Goal: Task Accomplishment & Management: Manage account settings

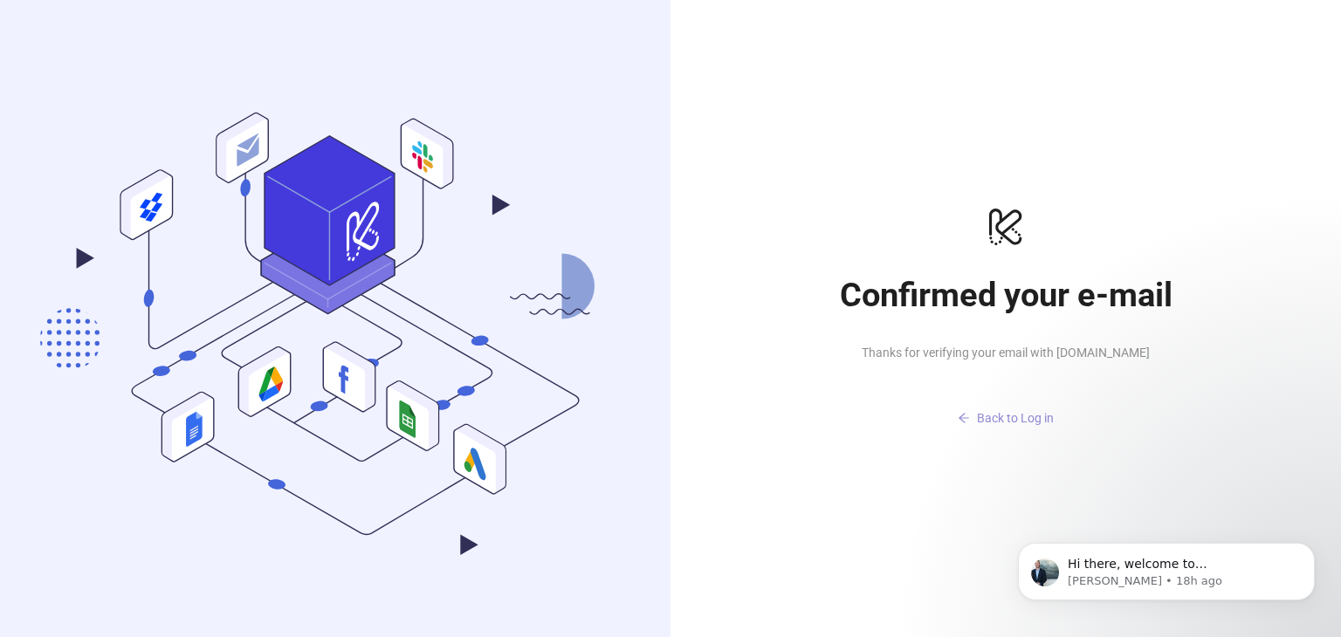
click at [1046, 421] on span "Back to Log in" at bounding box center [1015, 418] width 77 height 14
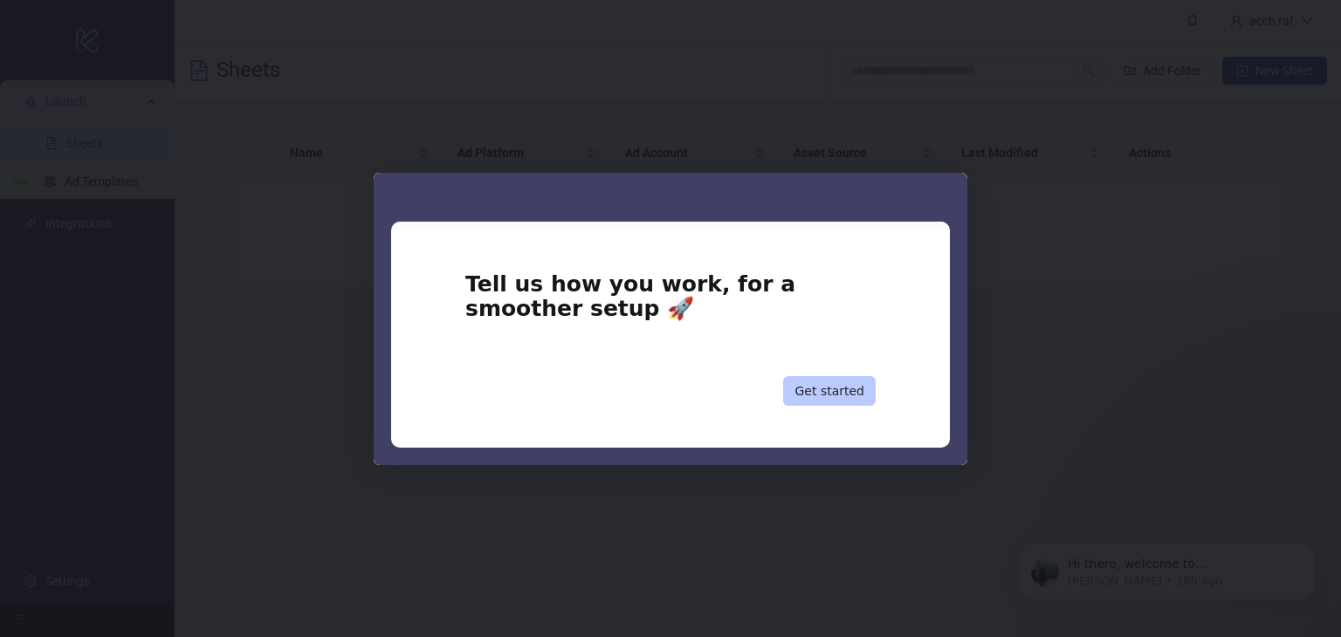
click at [859, 386] on button "Get started" at bounding box center [829, 391] width 93 height 30
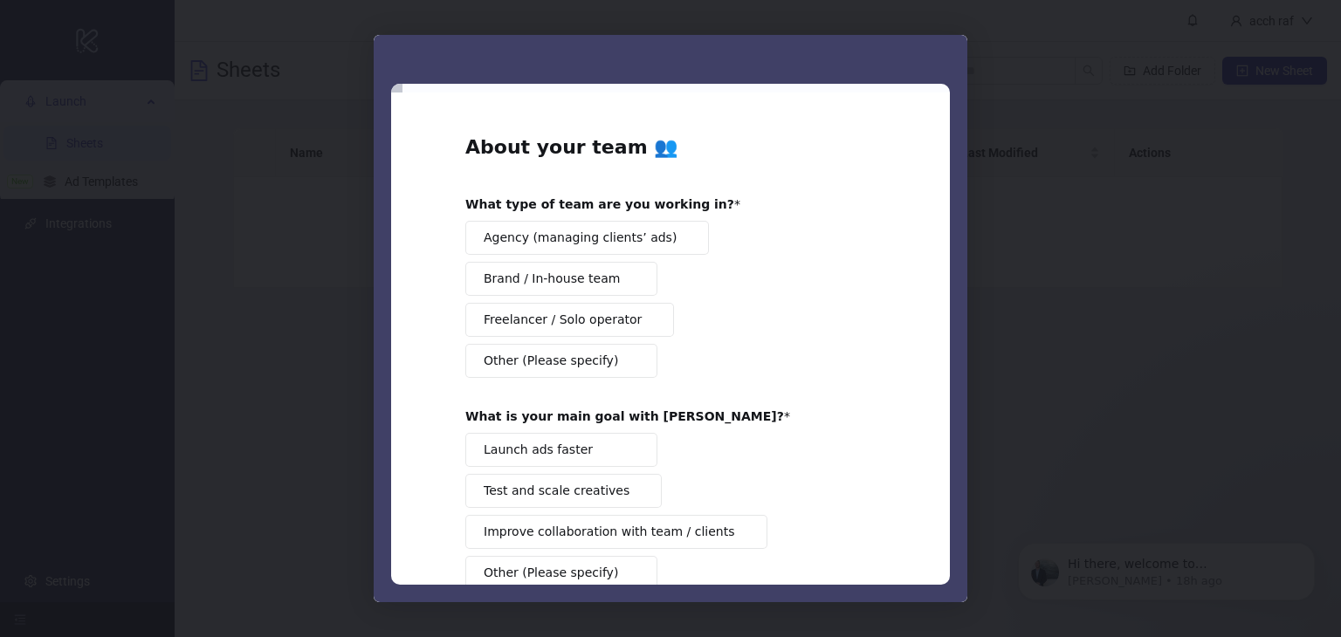
click at [1284, 294] on div "Intercom messenger" at bounding box center [670, 318] width 1341 height 637
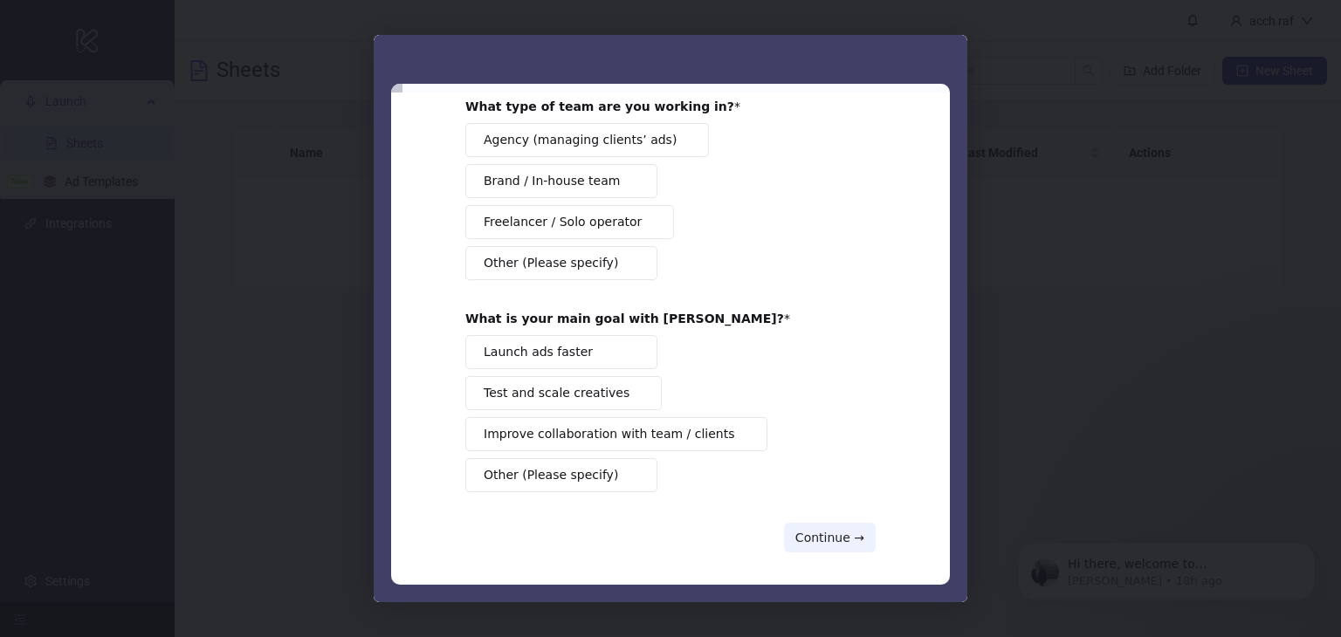
scroll to position [105, 0]
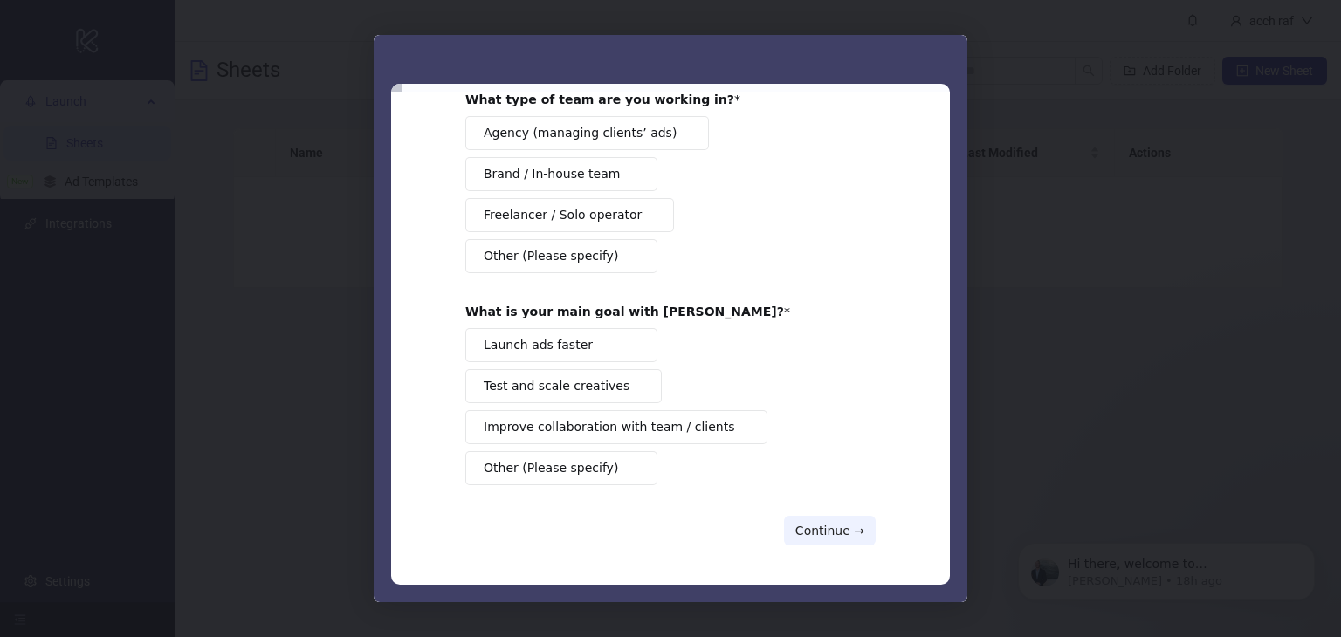
click at [591, 475] on button "Other (Please specify)" at bounding box center [561, 468] width 192 height 34
click at [591, 477] on button "Other (Please specify)" at bounding box center [561, 468] width 192 height 34
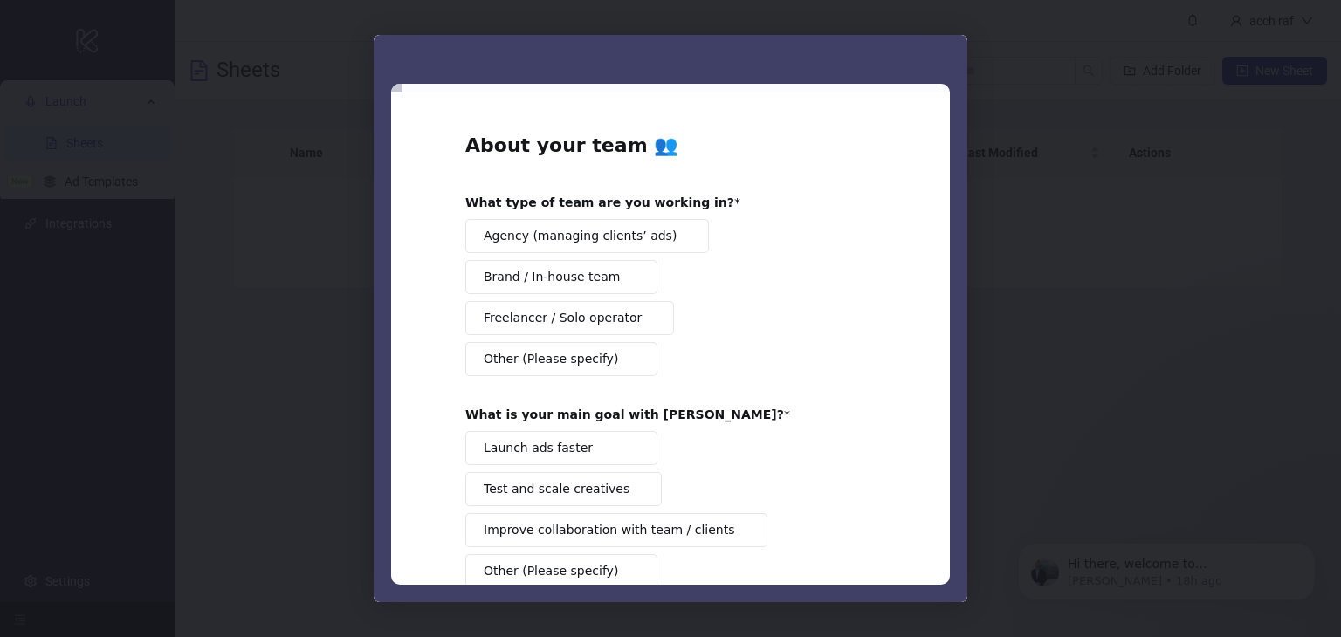
scroll to position [0, 0]
click at [594, 279] on span "Brand / In-house team" at bounding box center [552, 279] width 136 height 18
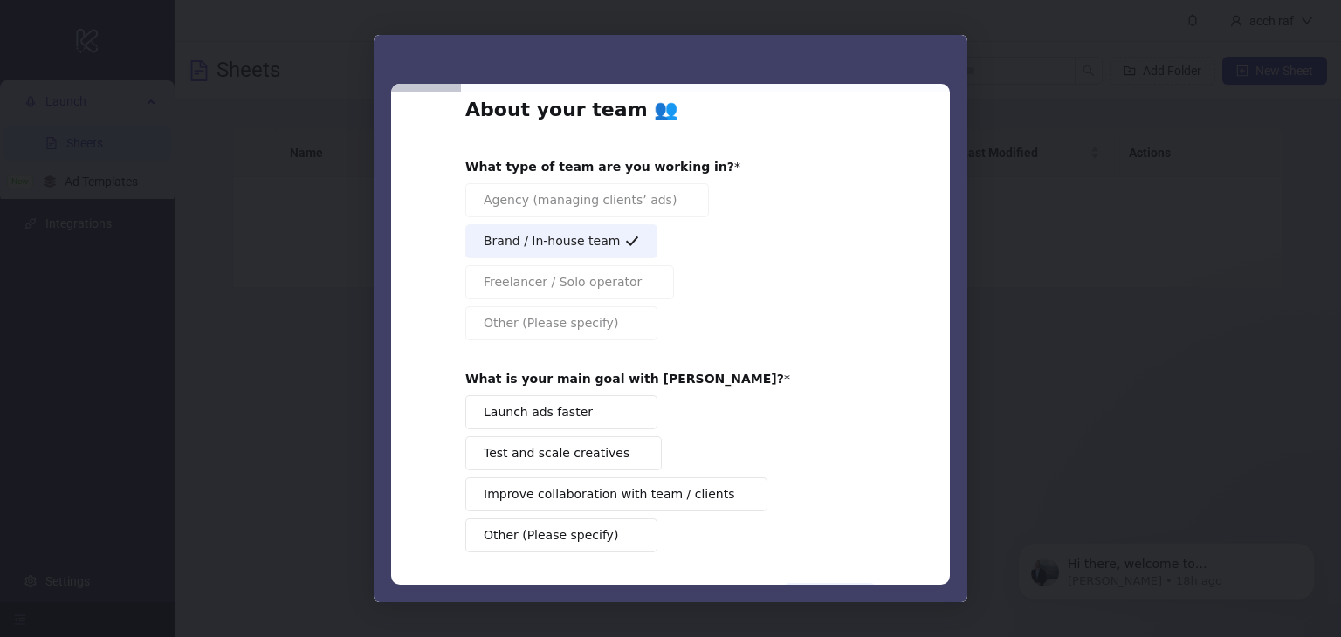
scroll to position [105, 0]
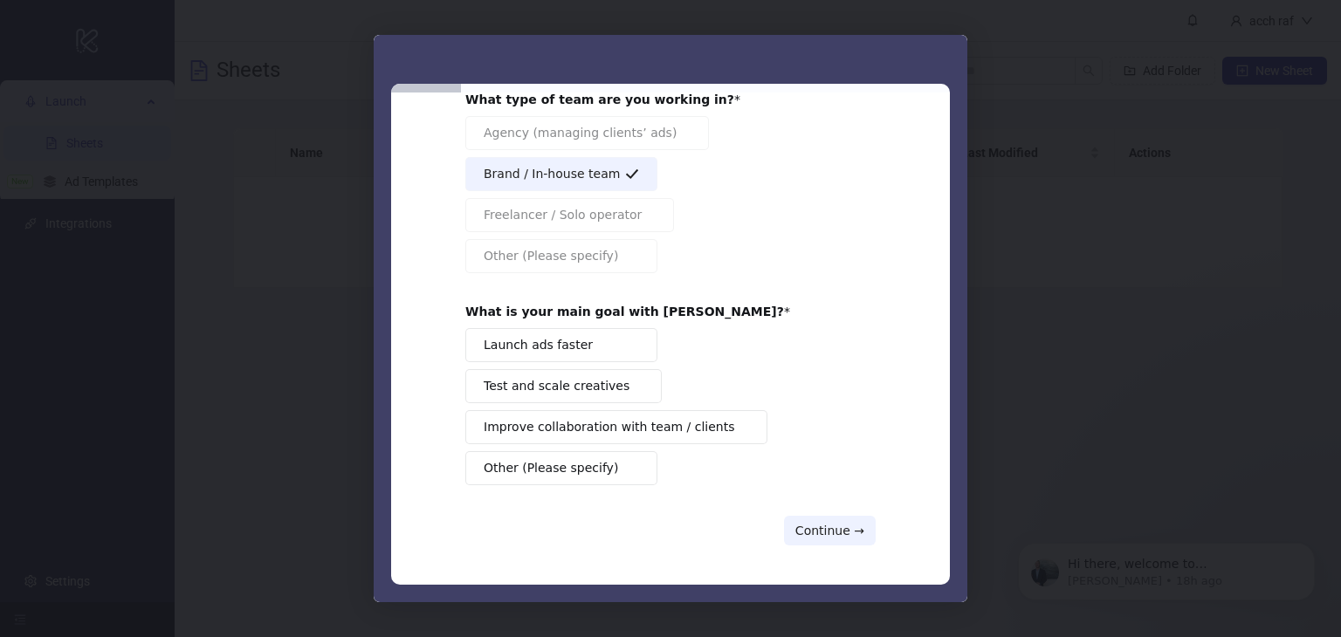
click at [606, 383] on button "Test and scale creatives" at bounding box center [563, 386] width 196 height 34
click at [839, 532] on button "Continue →" at bounding box center [830, 531] width 92 height 30
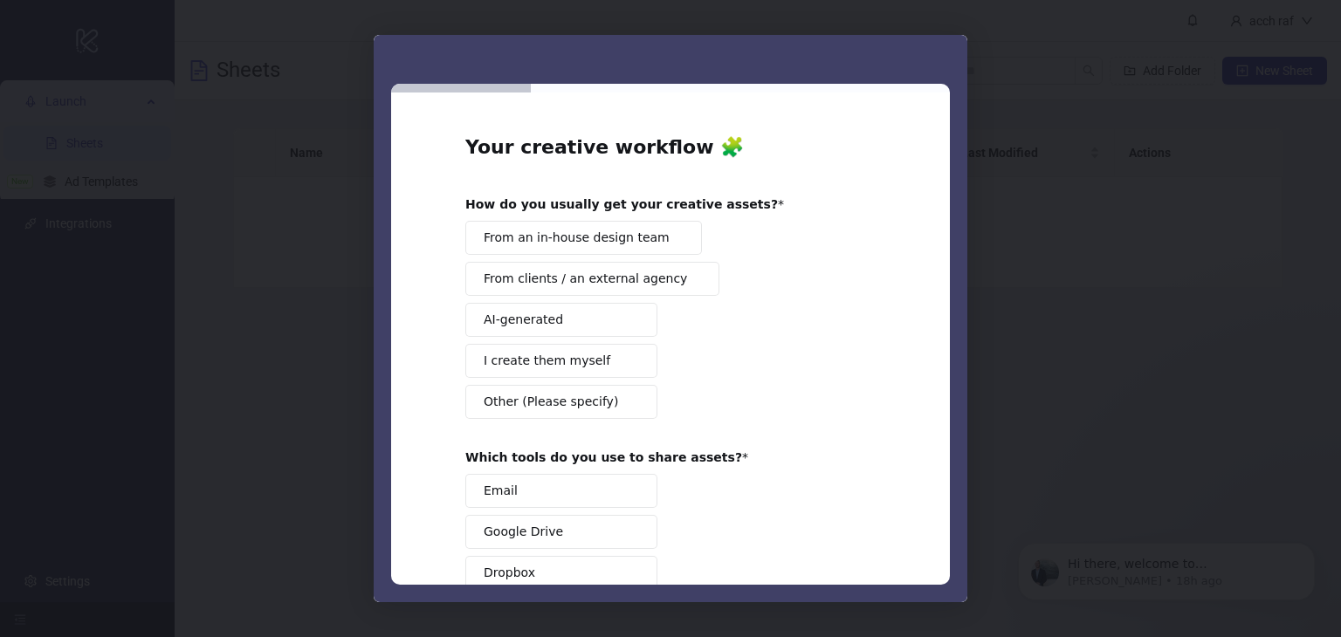
click at [629, 229] on span "From an in-house design team" at bounding box center [577, 238] width 186 height 18
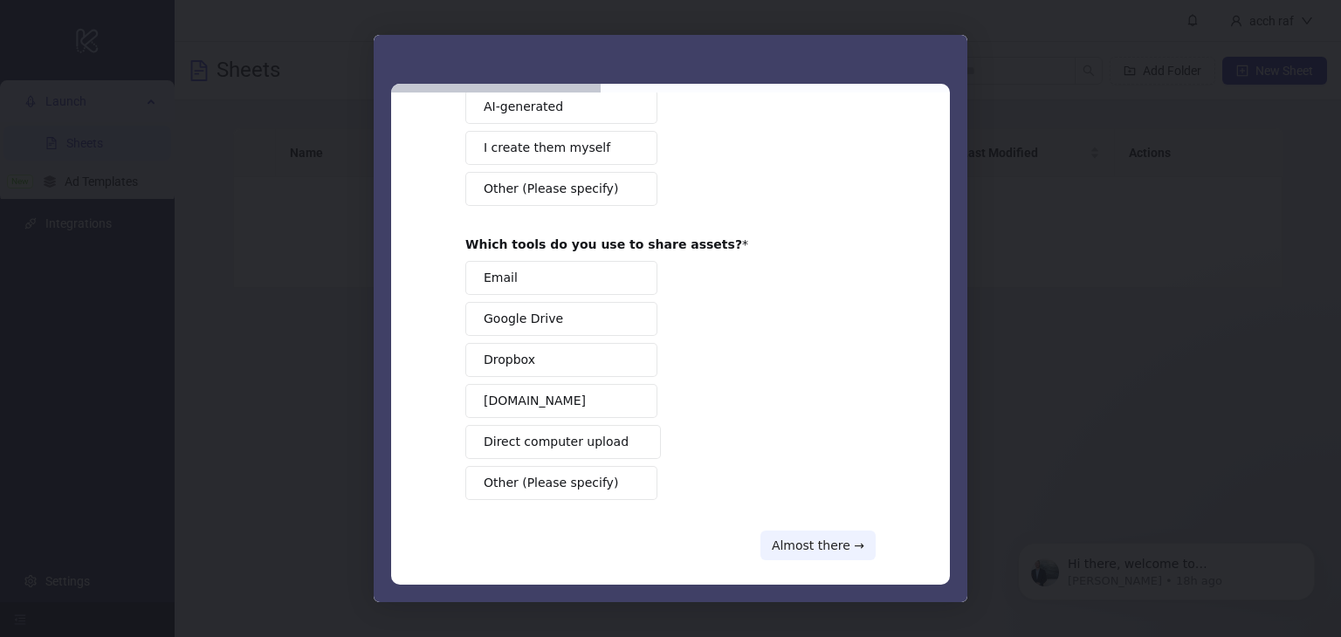
scroll to position [227, 0]
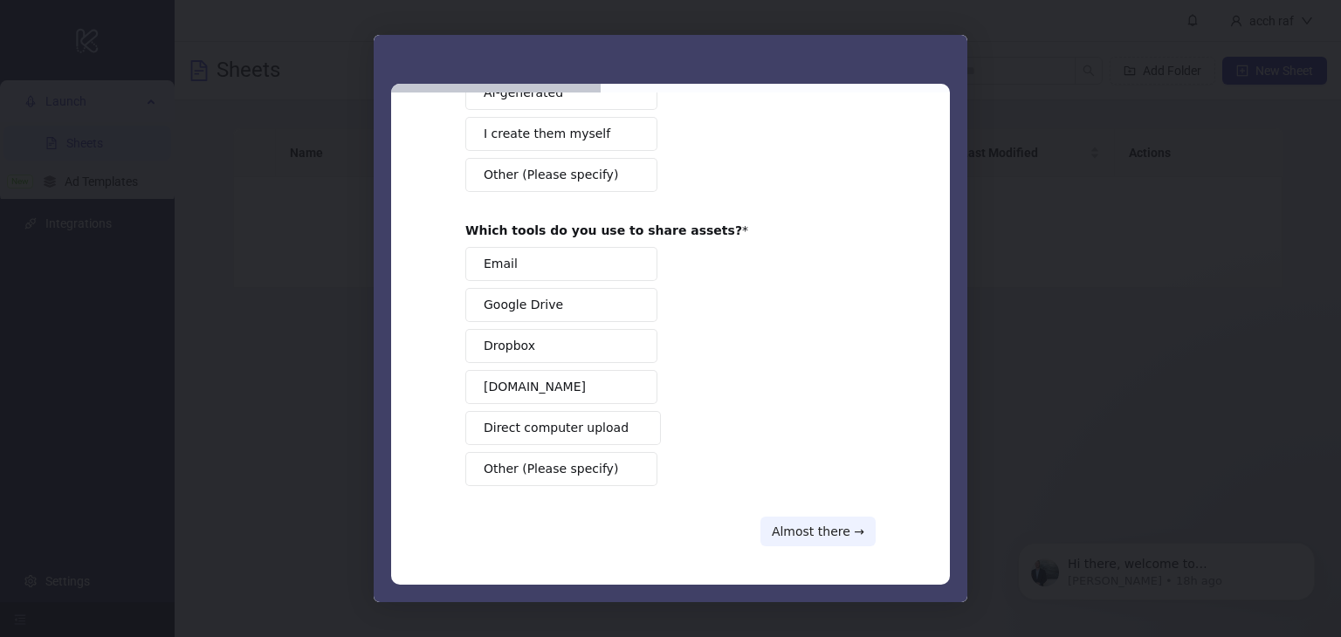
click at [625, 298] on span "Intercom messenger" at bounding box center [632, 305] width 14 height 14
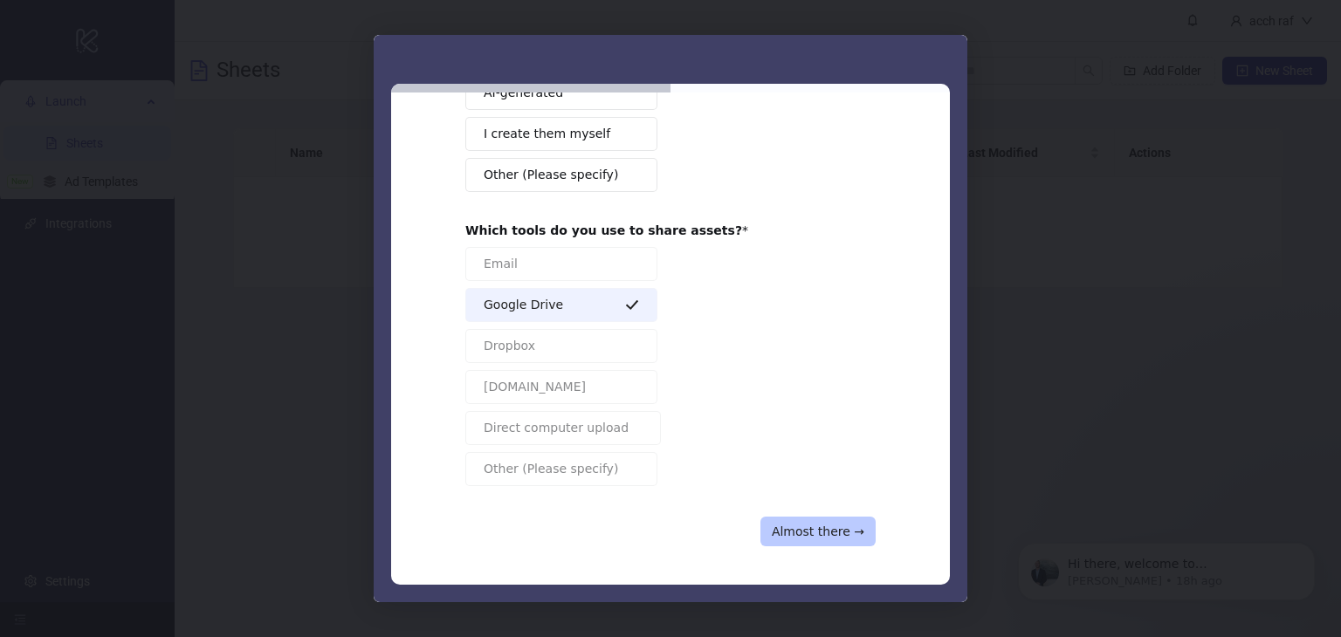
click at [837, 528] on button "Almost there →" at bounding box center [817, 532] width 115 height 30
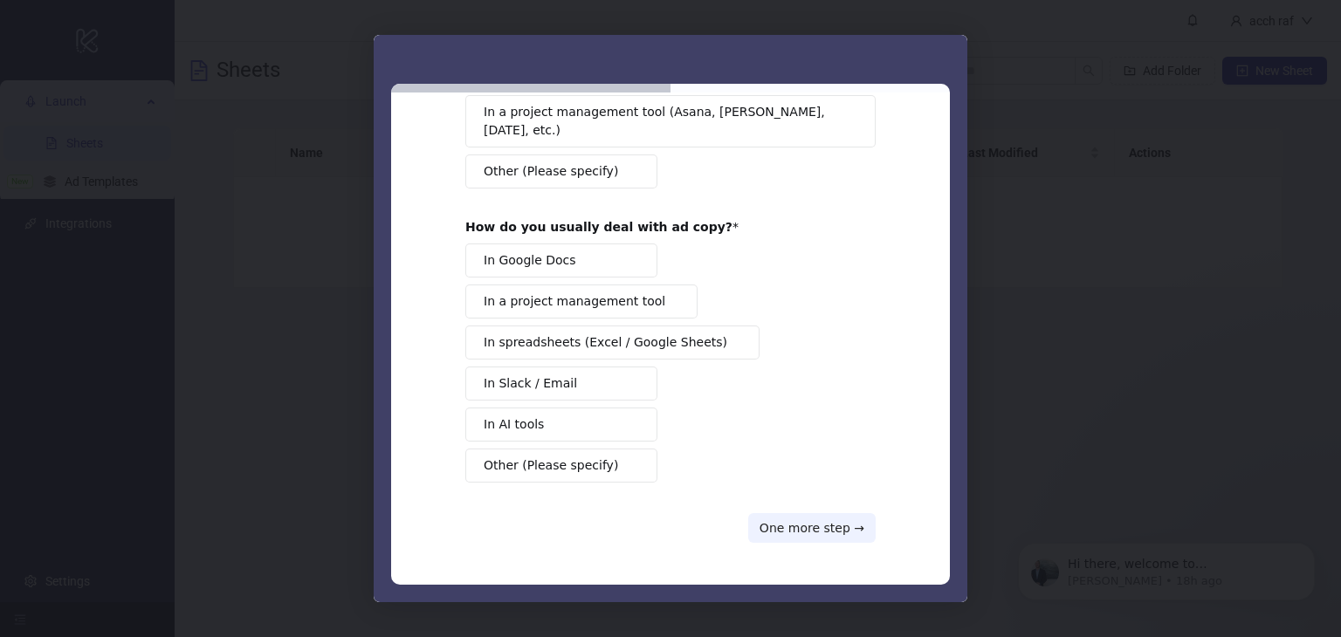
scroll to position [0, 0]
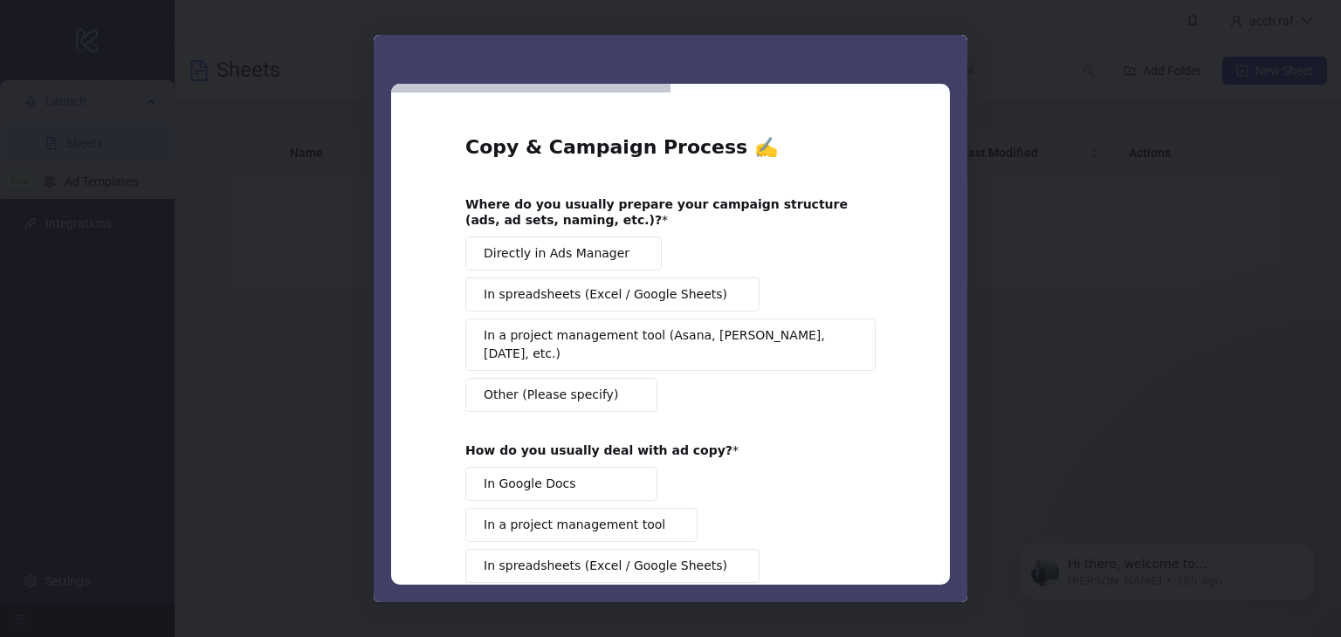
click at [589, 258] on span "Directly in Ads Manager" at bounding box center [557, 253] width 146 height 18
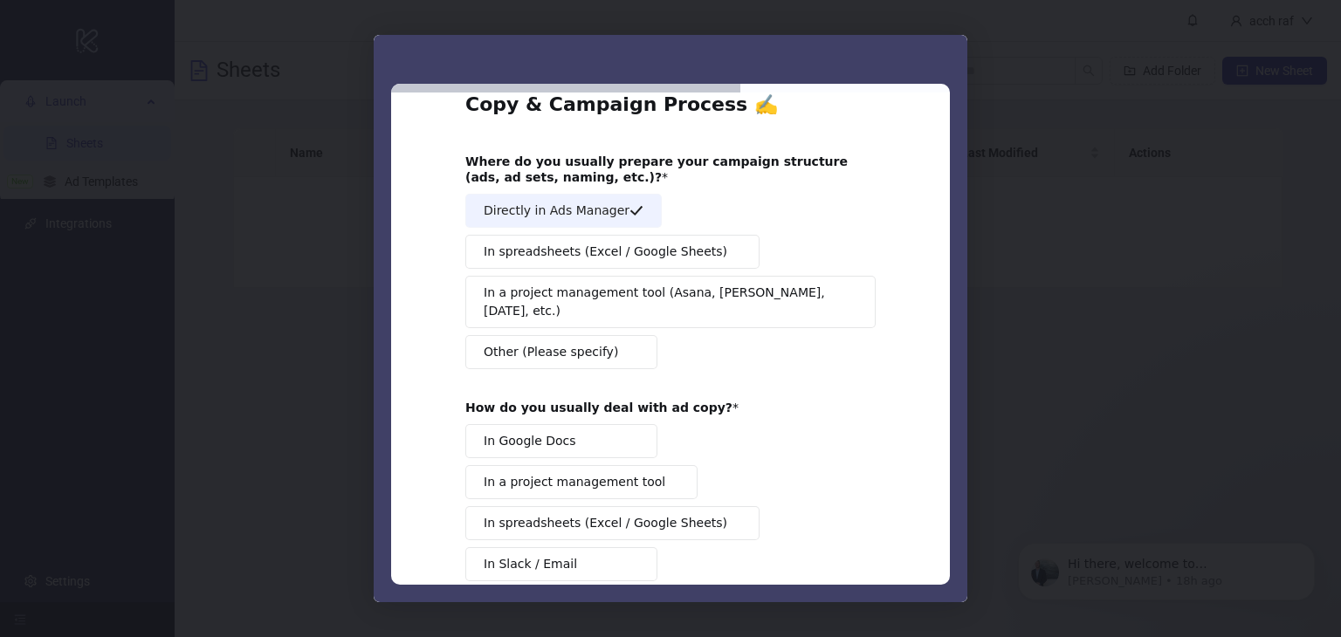
scroll to position [202, 0]
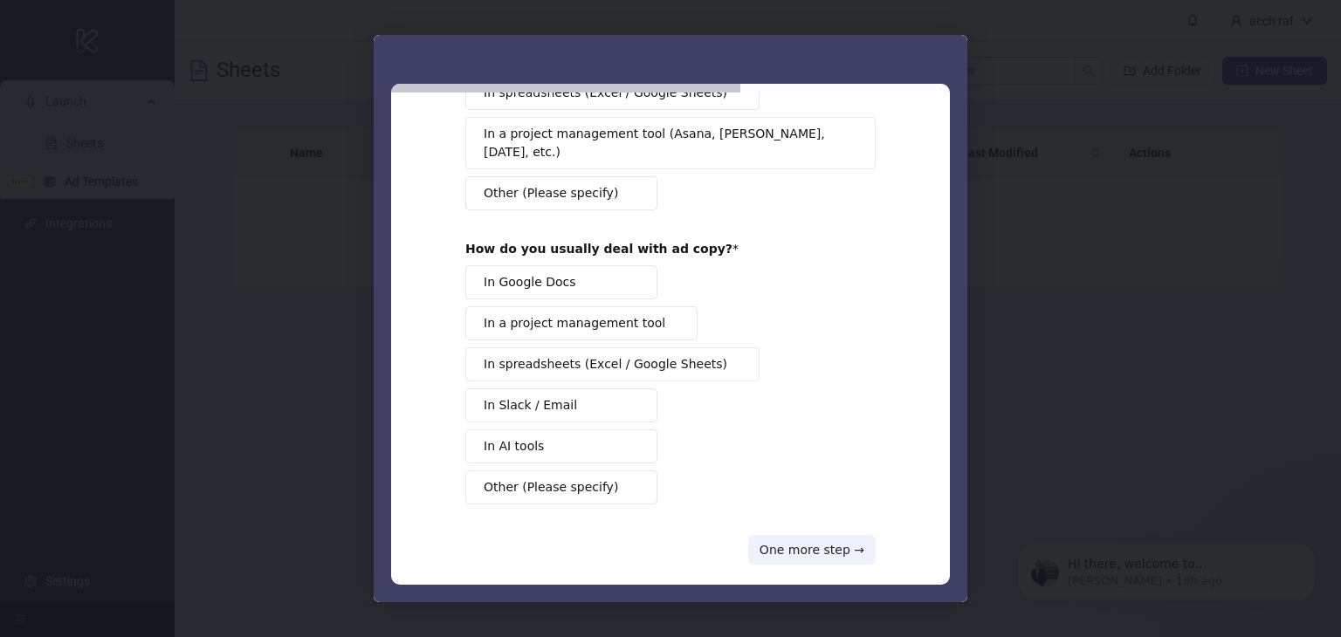
click at [569, 265] on button "In Google Docs" at bounding box center [561, 282] width 192 height 34
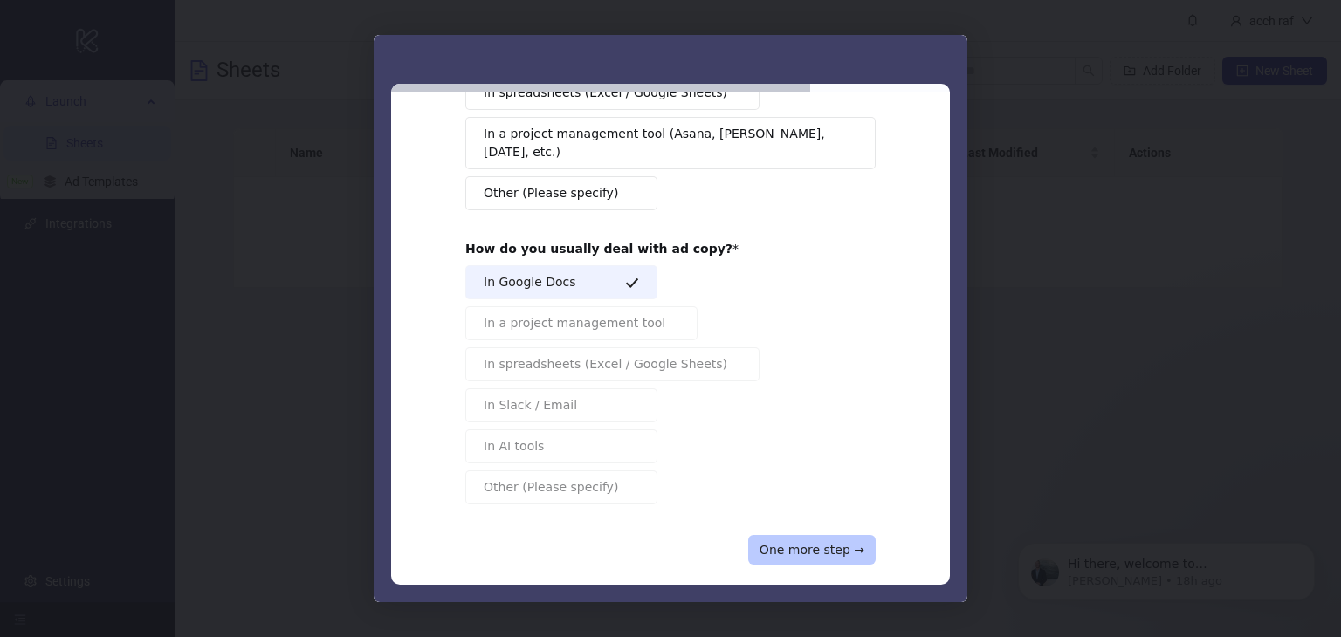
click at [830, 535] on button "One more step →" at bounding box center [811, 550] width 127 height 30
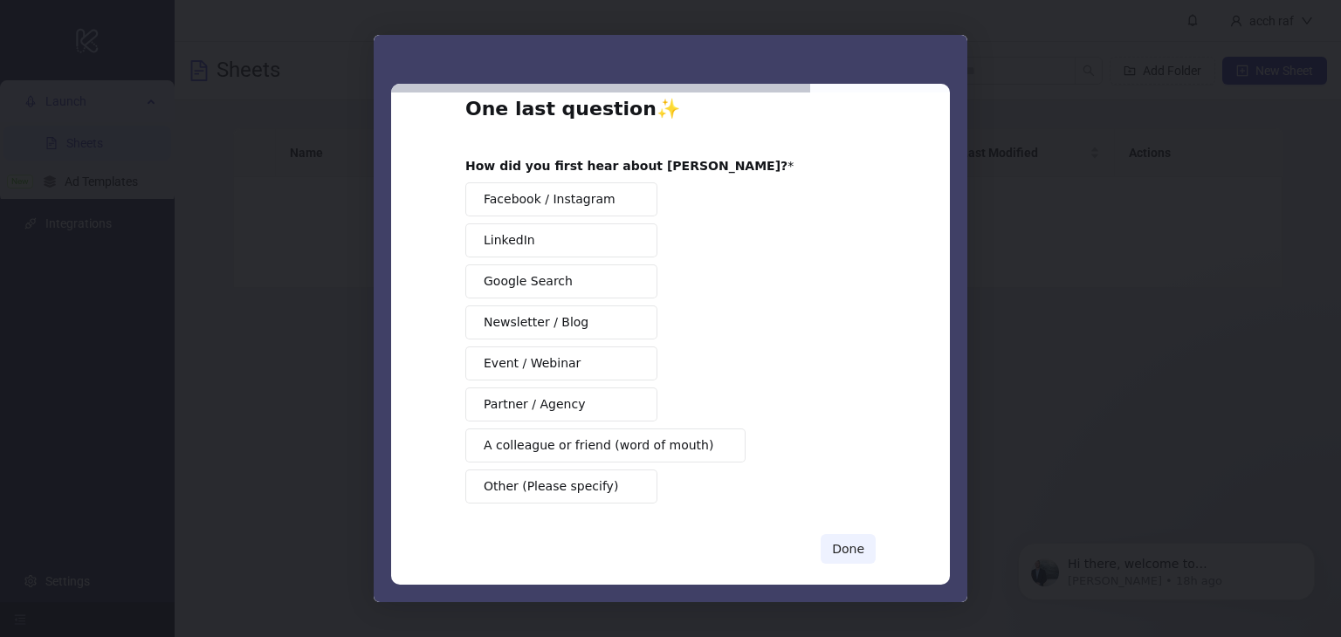
scroll to position [56, 0]
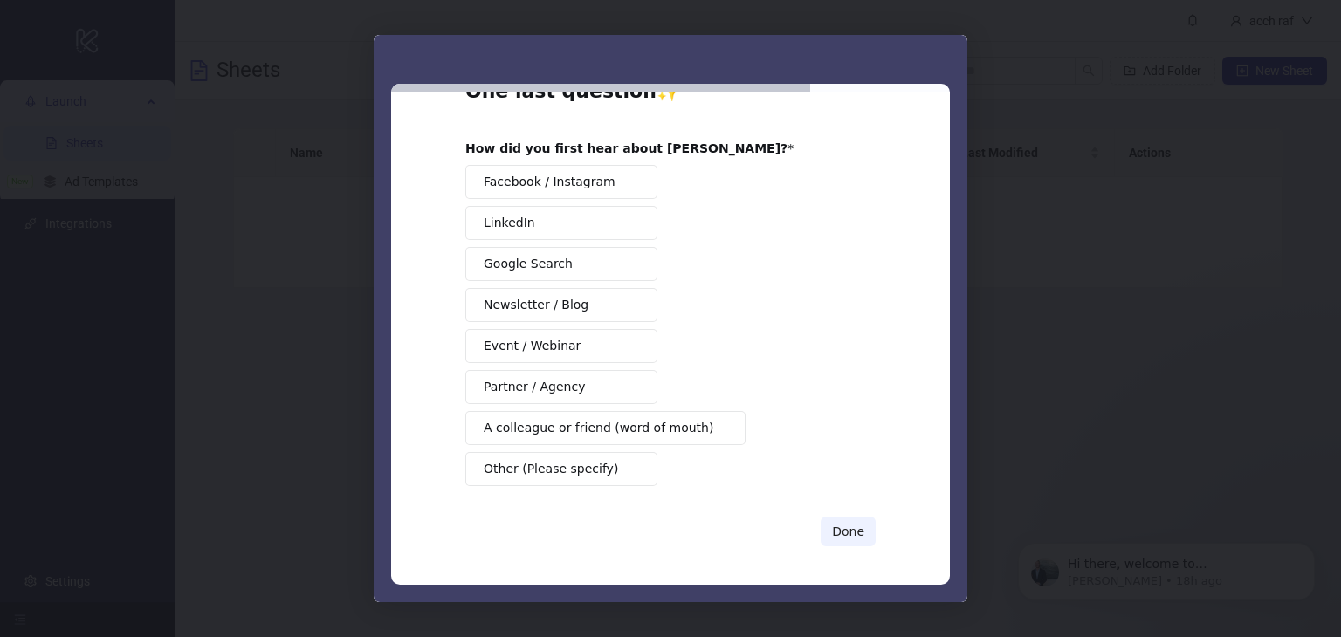
click at [597, 269] on button "Google Search" at bounding box center [561, 264] width 192 height 34
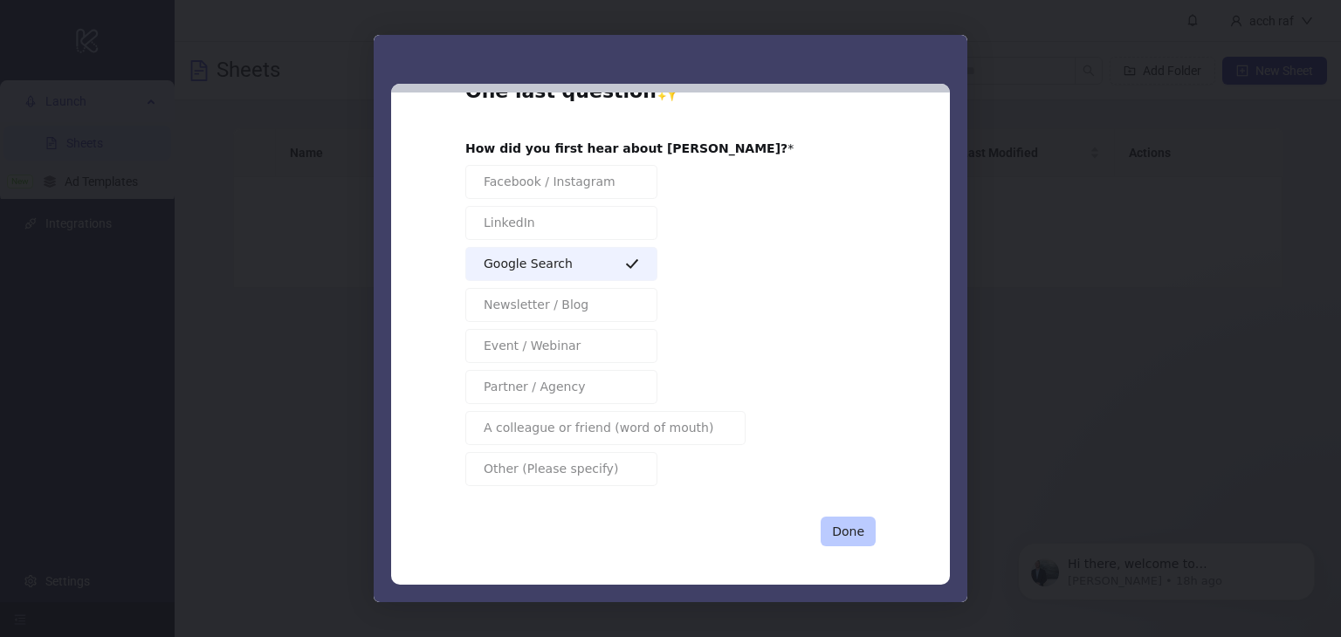
click at [852, 528] on button "Done" at bounding box center [848, 532] width 55 height 30
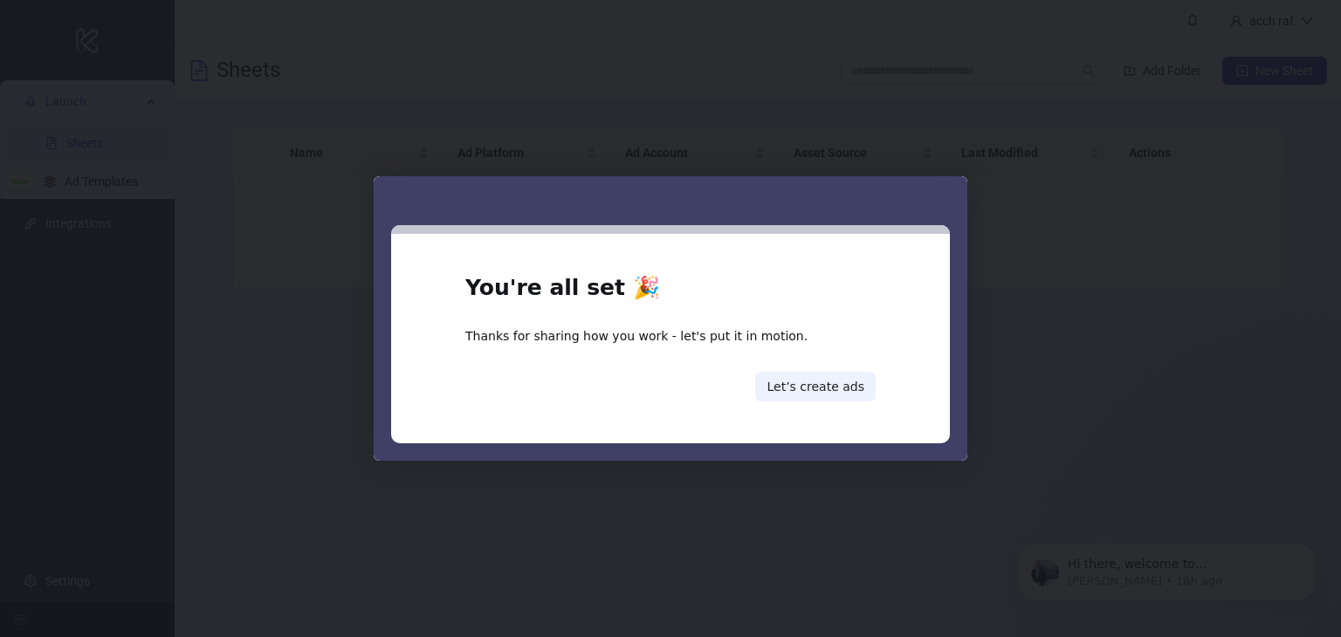
scroll to position [0, 0]
click at [793, 390] on button "Let’s create ads" at bounding box center [815, 387] width 120 height 30
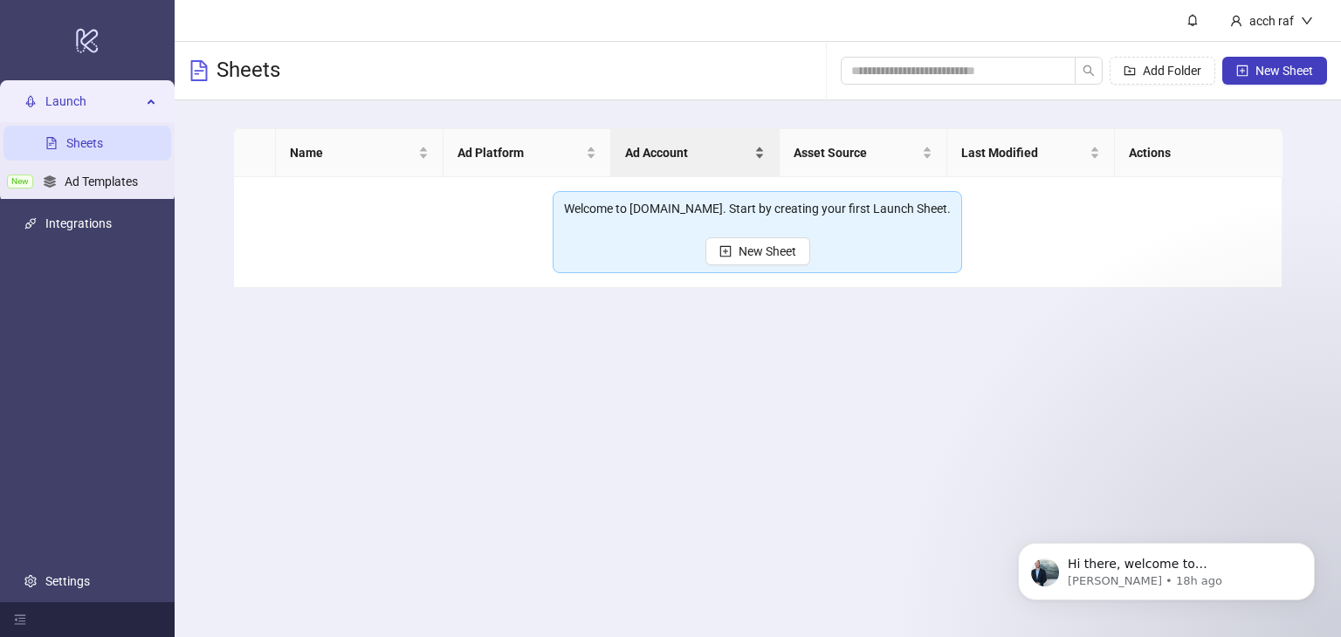
click at [714, 159] on span "Ad Account" at bounding box center [687, 152] width 125 height 19
click at [715, 159] on span "Ad Account" at bounding box center [687, 152] width 125 height 19
click at [754, 248] on span "New Sheet" at bounding box center [768, 251] width 58 height 14
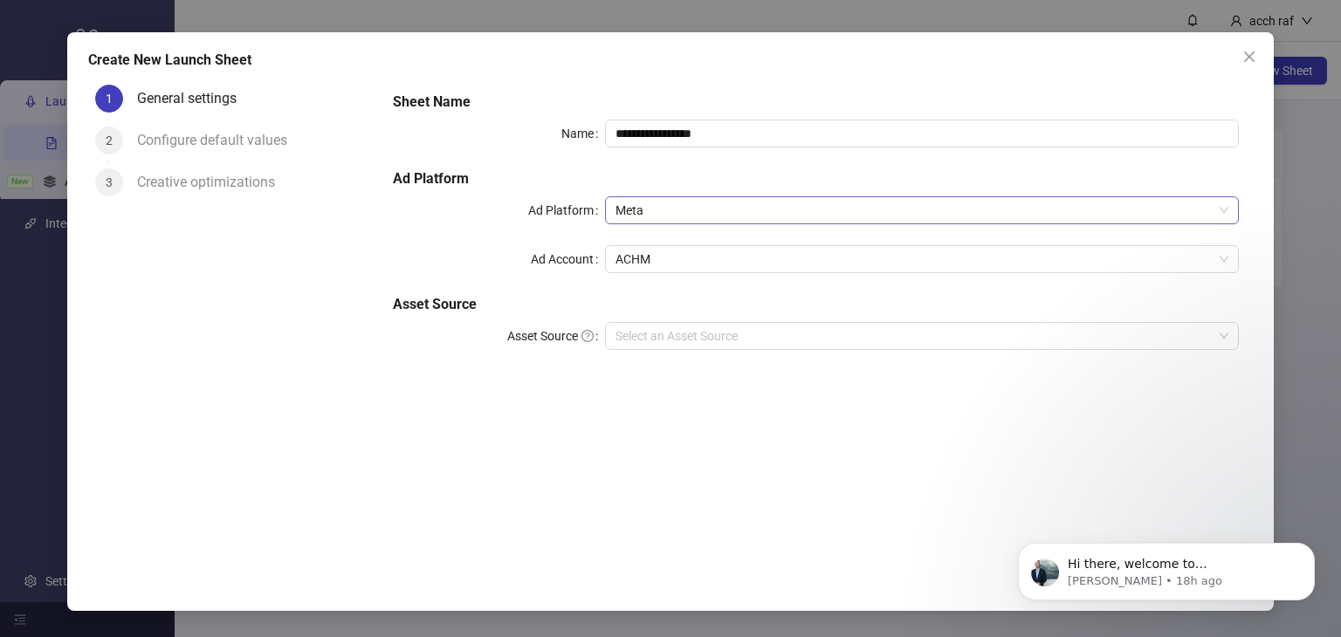
click at [754, 210] on span "Meta" at bounding box center [922, 210] width 614 height 26
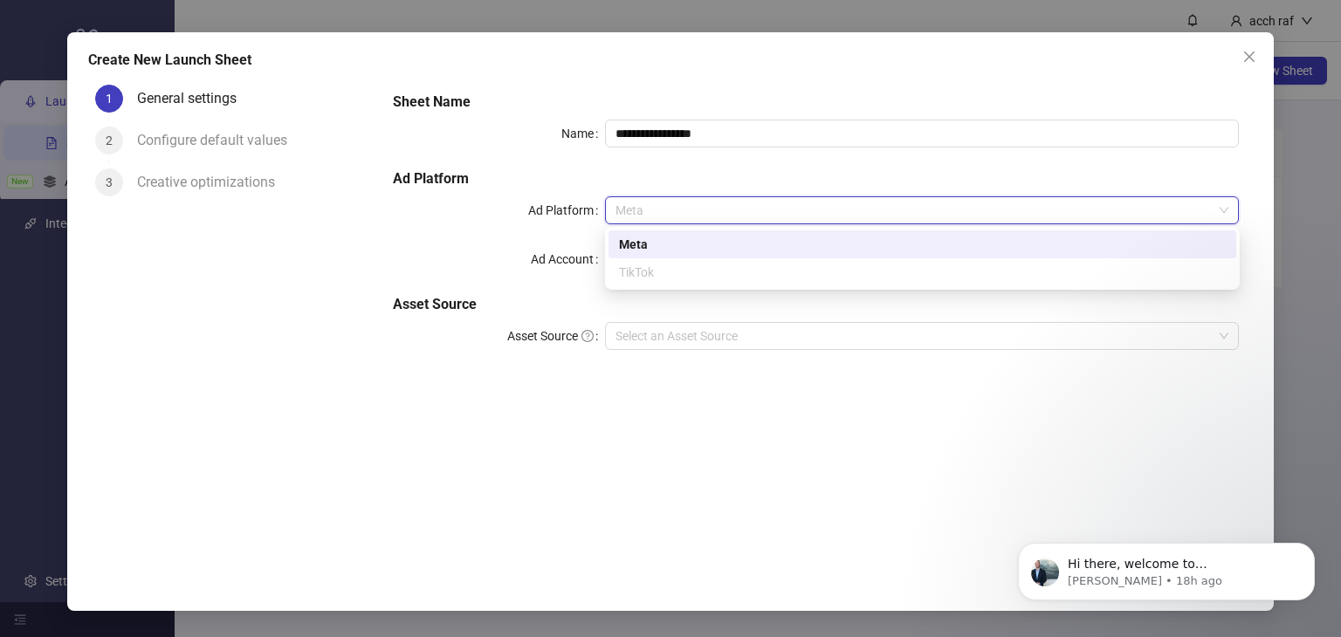
click at [646, 282] on div "TikTok" at bounding box center [922, 272] width 628 height 28
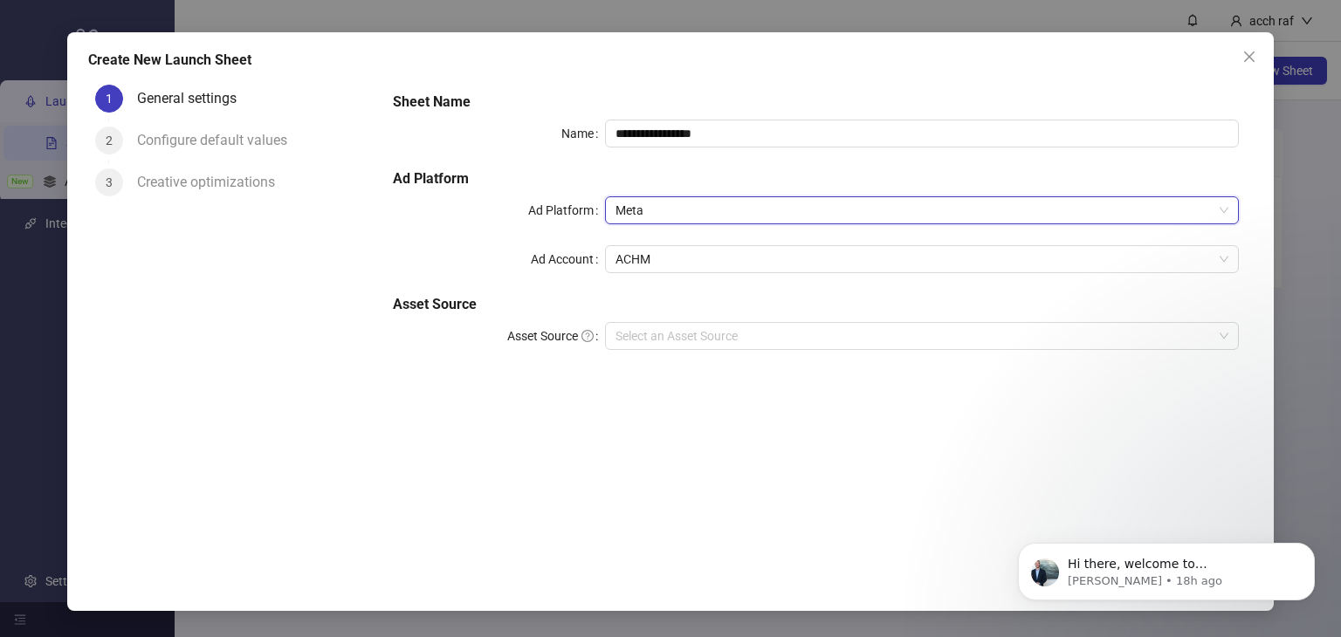
click at [688, 208] on span "Meta" at bounding box center [922, 210] width 614 height 26
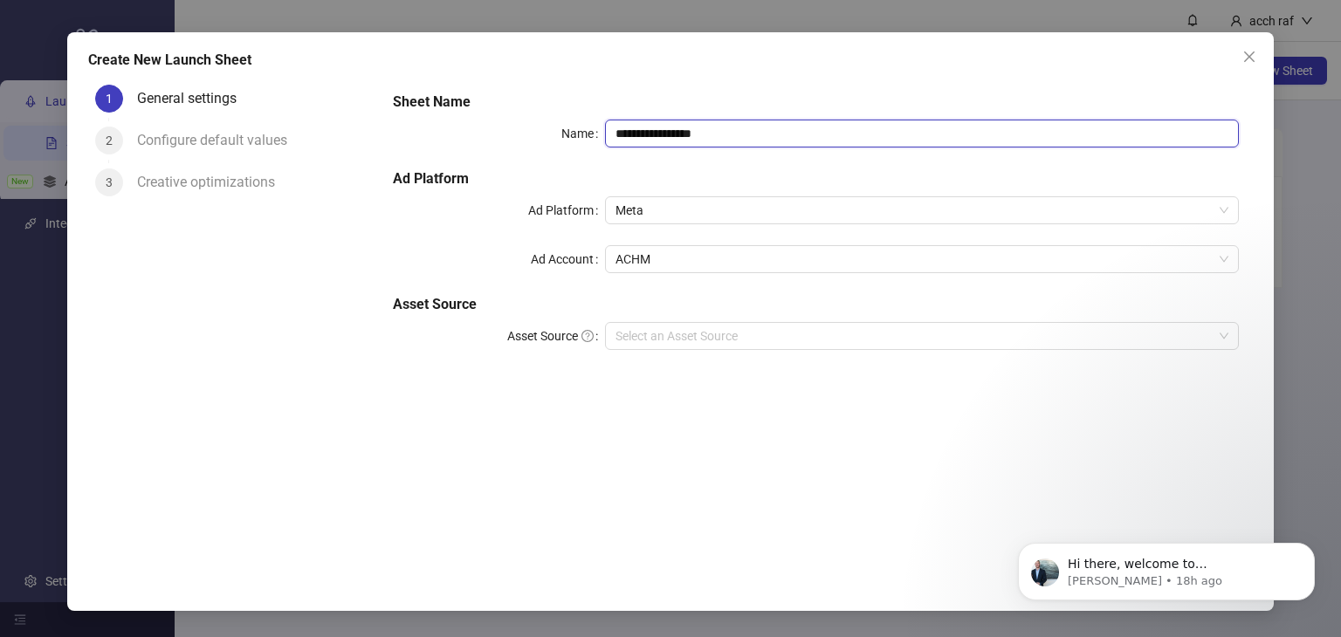
click at [765, 126] on input "**********" at bounding box center [922, 134] width 635 height 28
click at [673, 210] on span "Meta" at bounding box center [922, 210] width 614 height 26
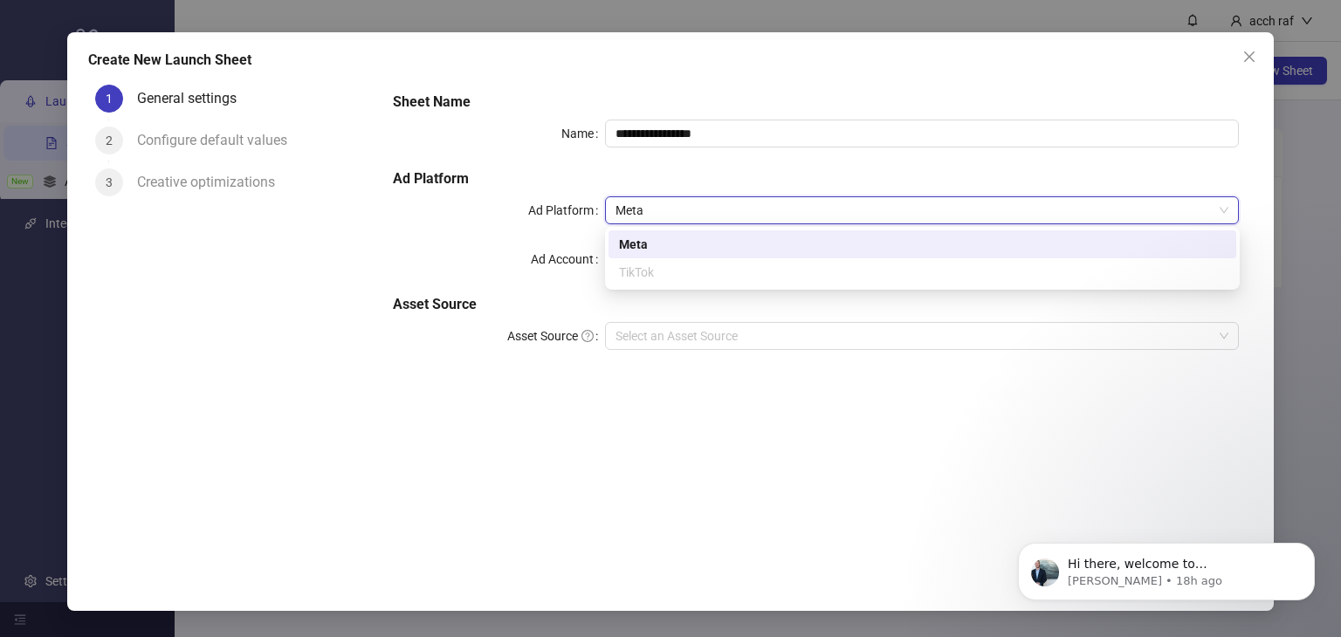
click at [526, 285] on div "**********" at bounding box center [816, 231] width 860 height 293
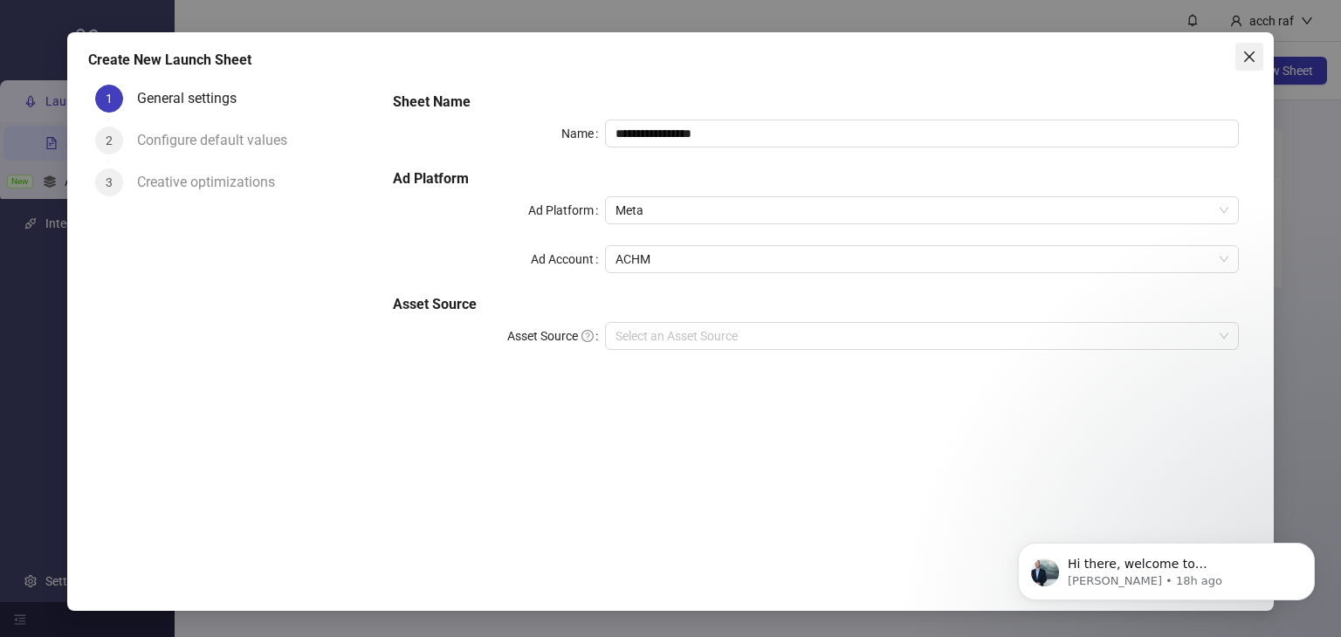
click at [1242, 54] on icon "close" at bounding box center [1249, 57] width 14 height 14
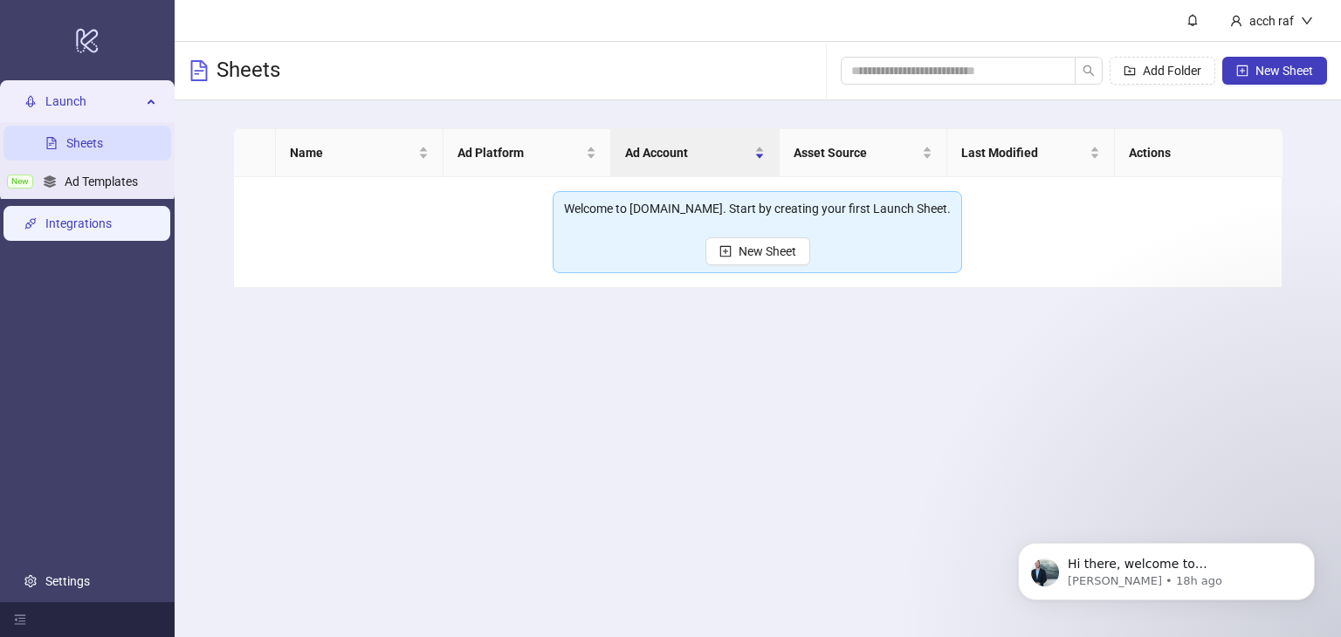
click at [93, 228] on link "Integrations" at bounding box center [78, 223] width 66 height 14
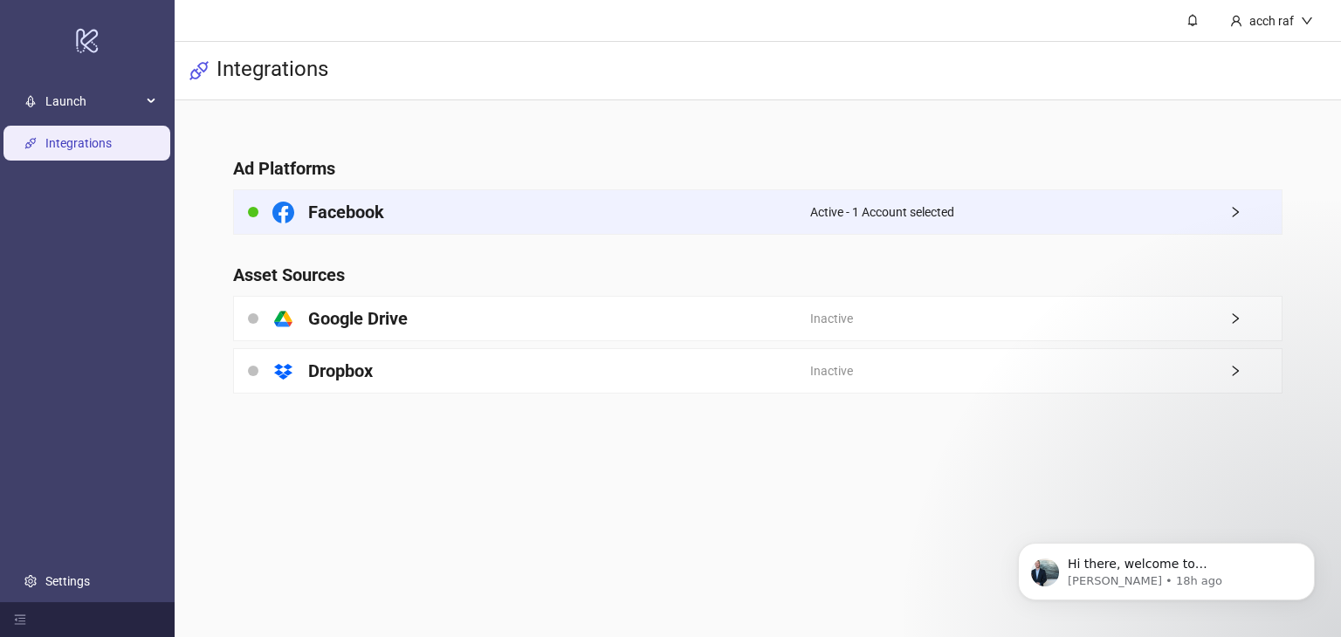
click at [924, 201] on div "Active - 1 Account selected" at bounding box center [1045, 212] width 471 height 44
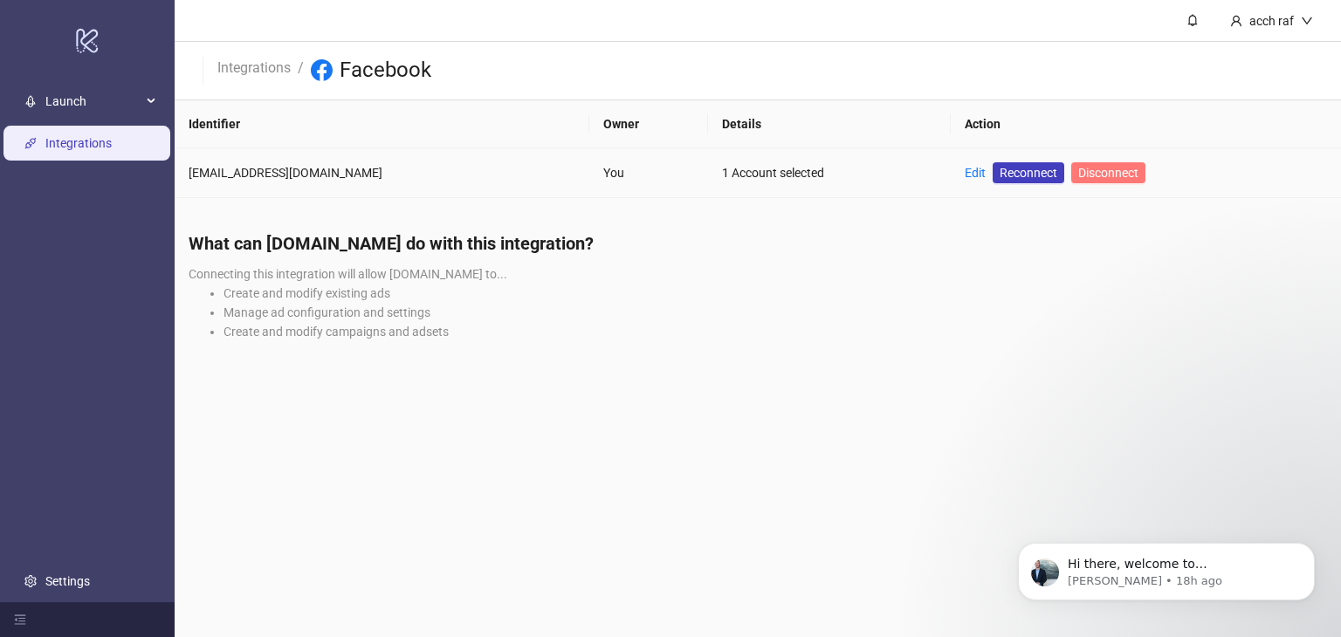
click at [1078, 172] on span "Disconnect" at bounding box center [1108, 173] width 60 height 14
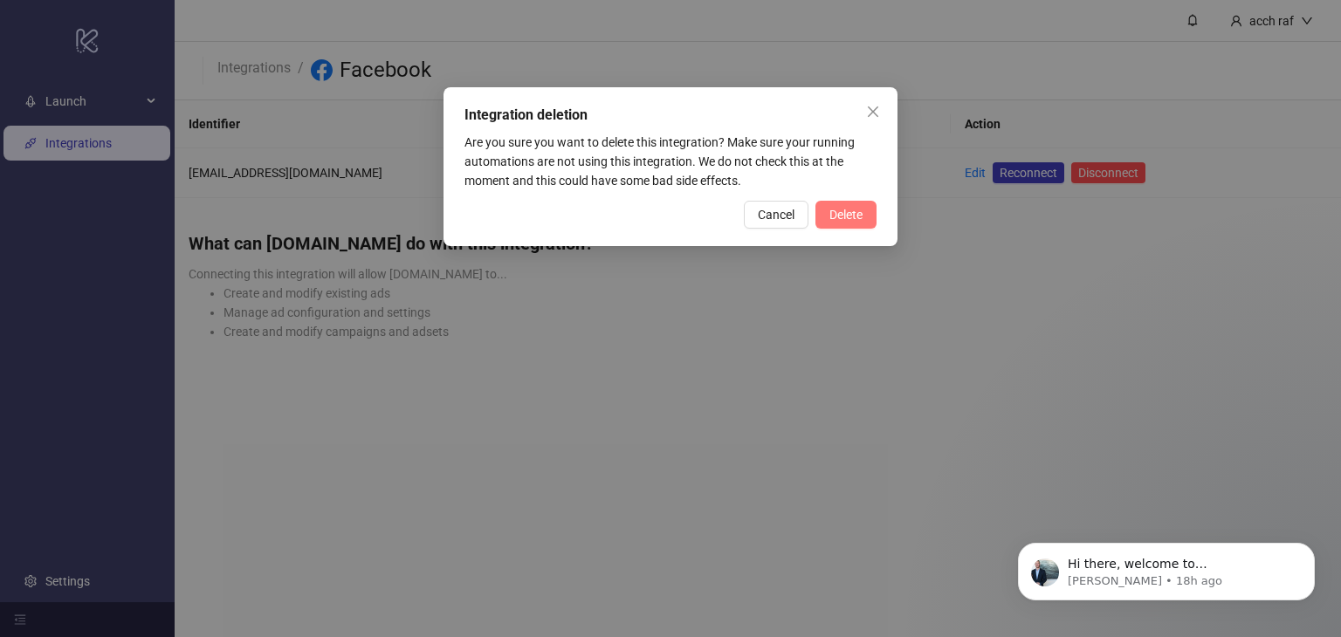
click at [856, 219] on span "Delete" at bounding box center [845, 215] width 33 height 14
